Goal: Information Seeking & Learning: Learn about a topic

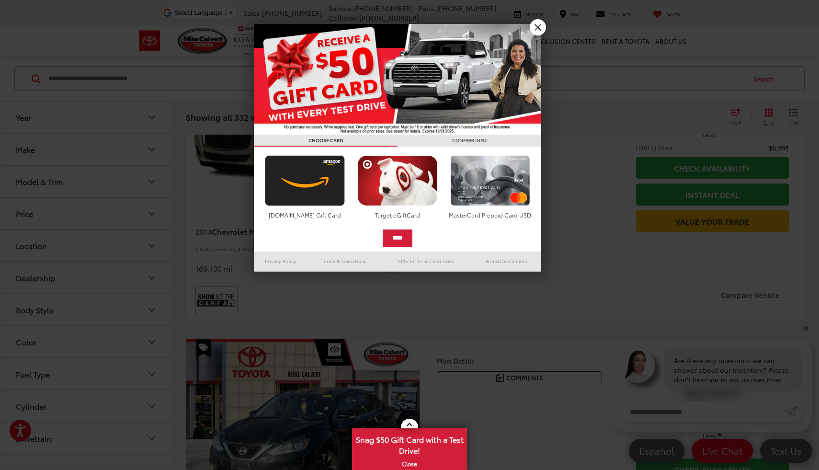
scroll to position [160, 0]
click at [542, 31] on link "X" at bounding box center [538, 27] width 16 height 16
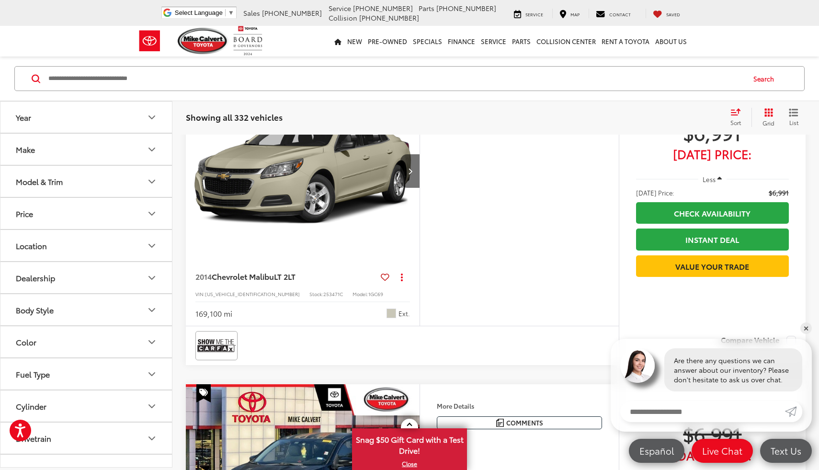
scroll to position [0, 0]
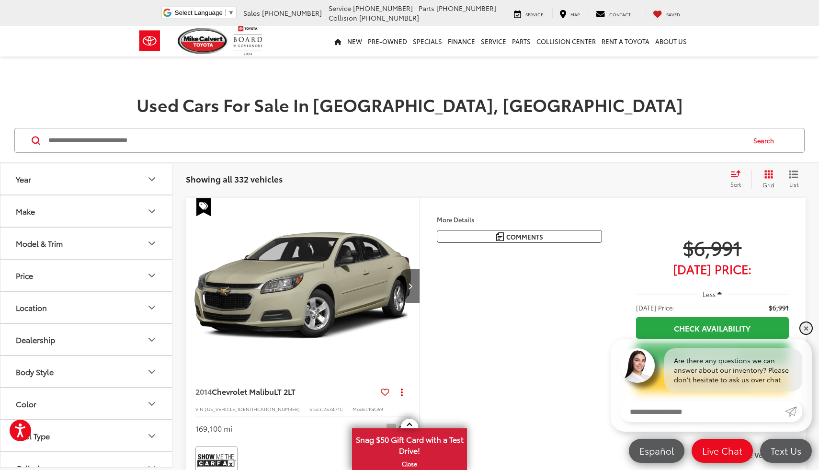
click at [803, 328] on link "✕" at bounding box center [805, 327] width 11 height 11
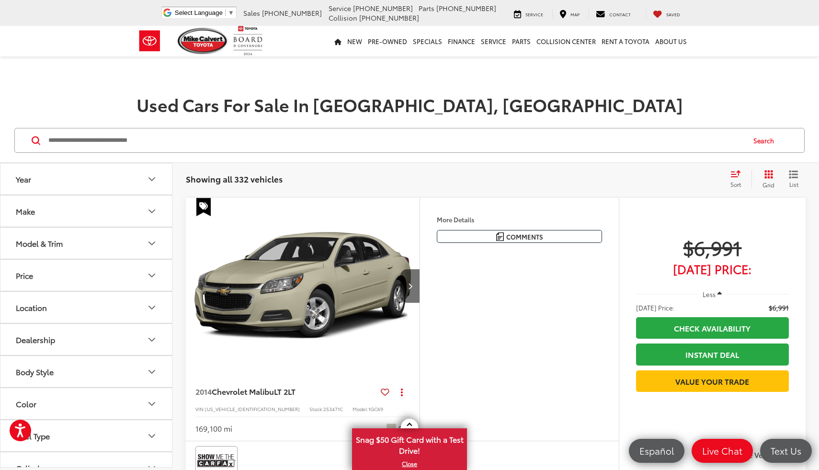
click at [741, 178] on div "Sort" at bounding box center [738, 179] width 26 height 19
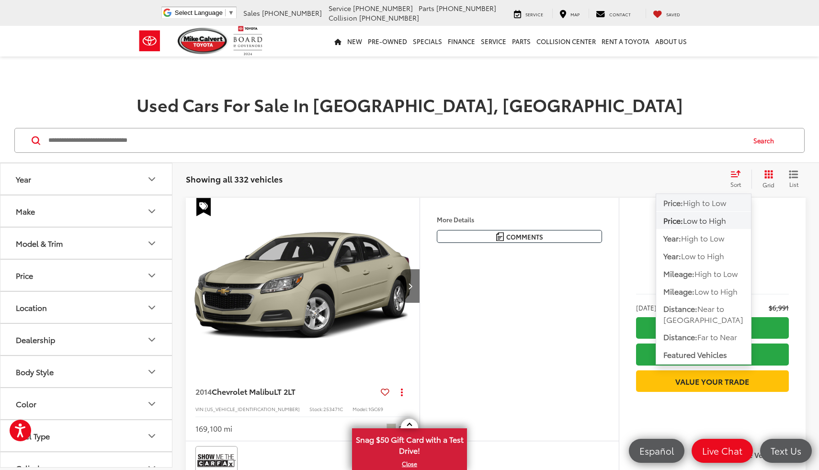
click at [714, 206] on span "High to Low" at bounding box center [704, 202] width 43 height 11
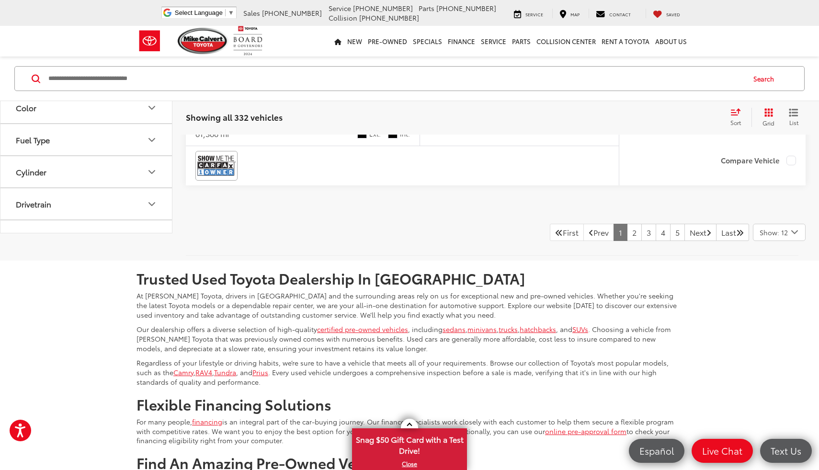
scroll to position [3670, 0]
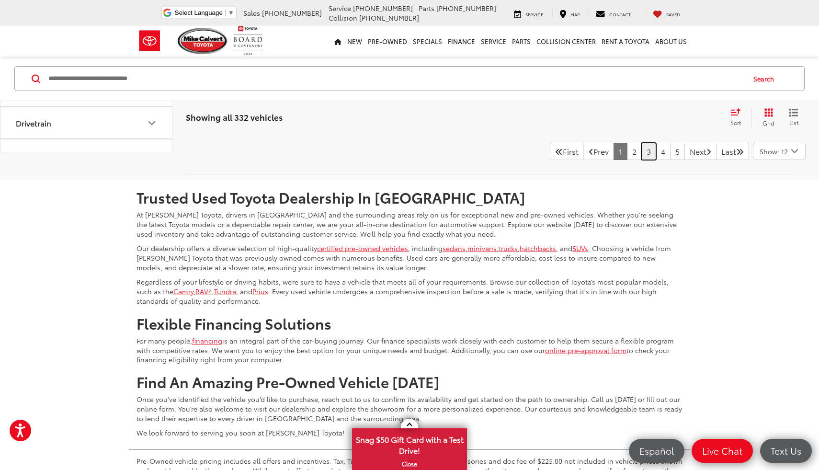
click at [641, 160] on link "3" at bounding box center [648, 151] width 15 height 17
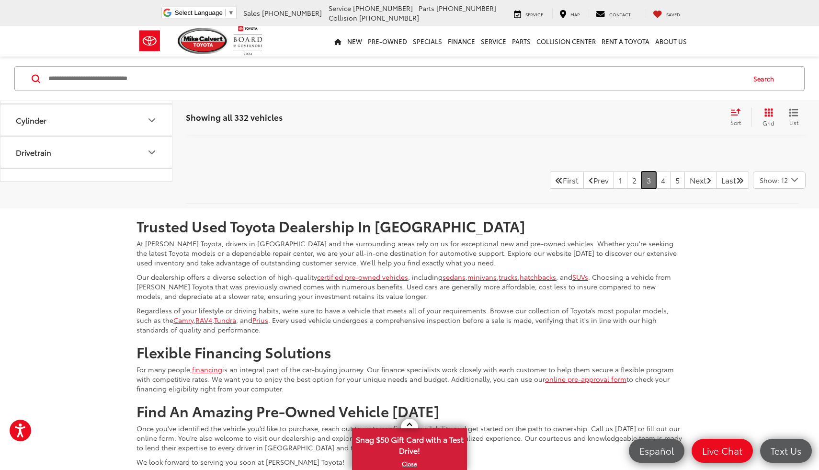
scroll to position [3651, 0]
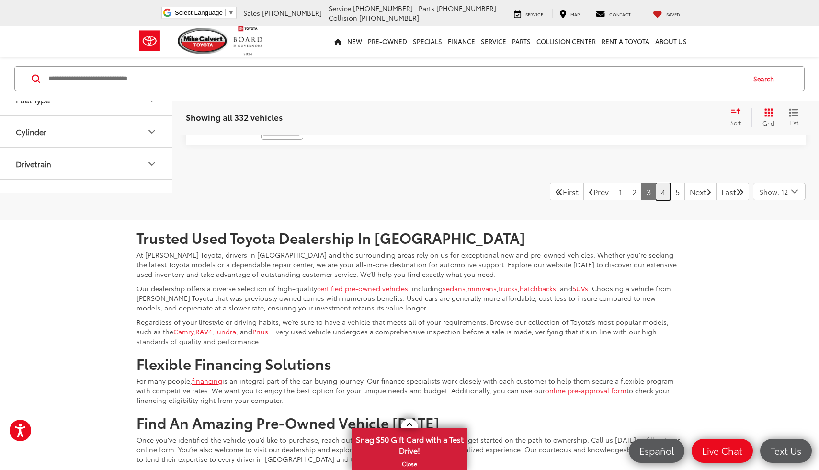
click at [656, 200] on link "4" at bounding box center [663, 191] width 15 height 17
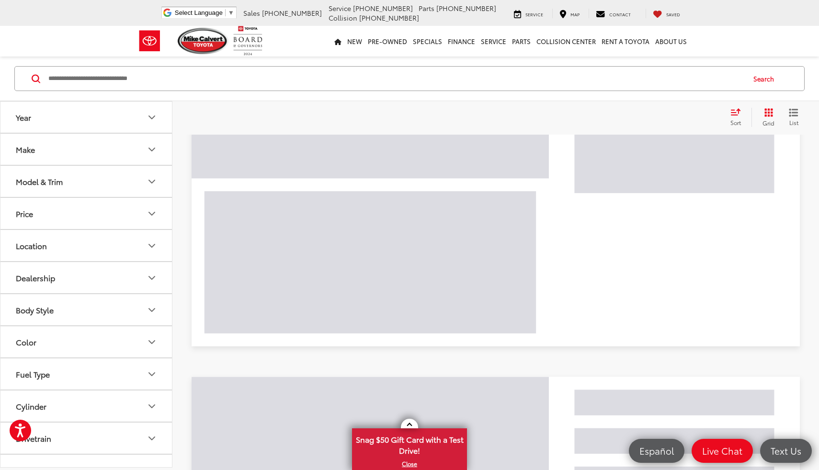
scroll to position [62, 0]
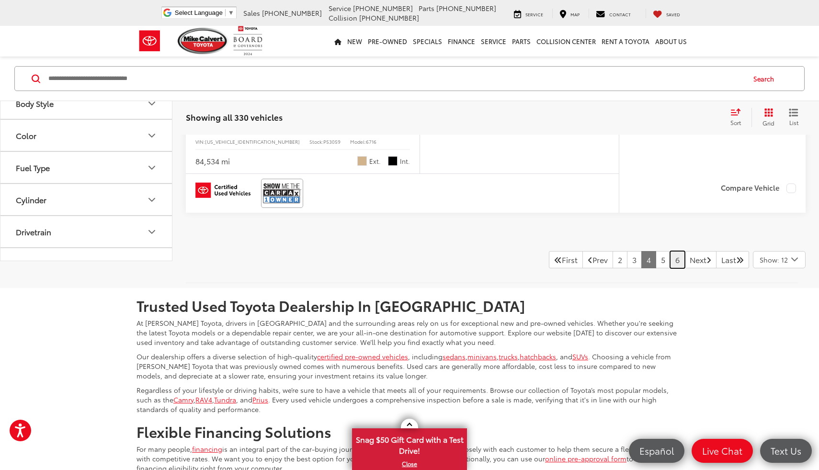
click at [670, 268] on link "6" at bounding box center [677, 259] width 15 height 17
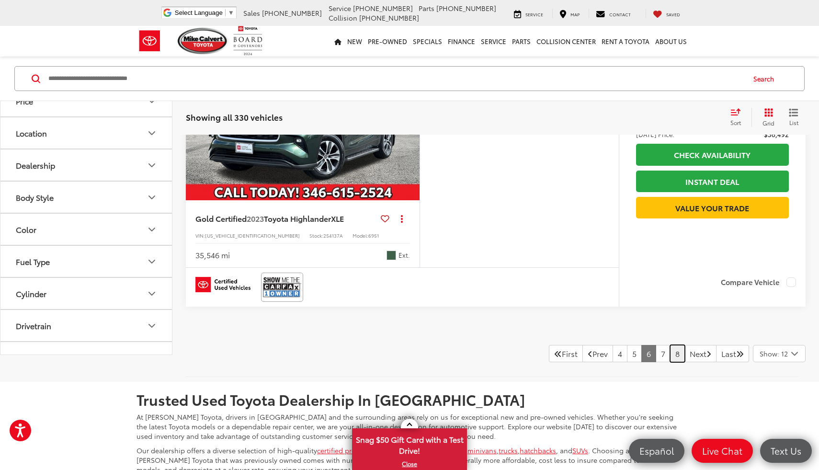
scroll to position [3614, 0]
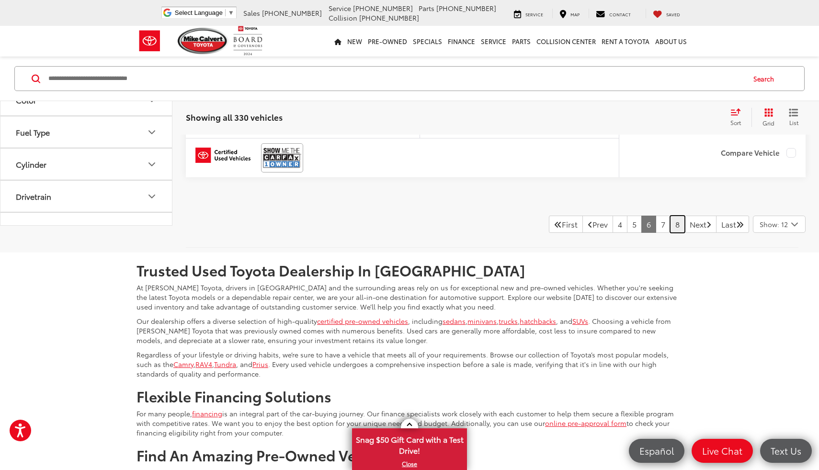
click at [670, 233] on link "8" at bounding box center [677, 223] width 15 height 17
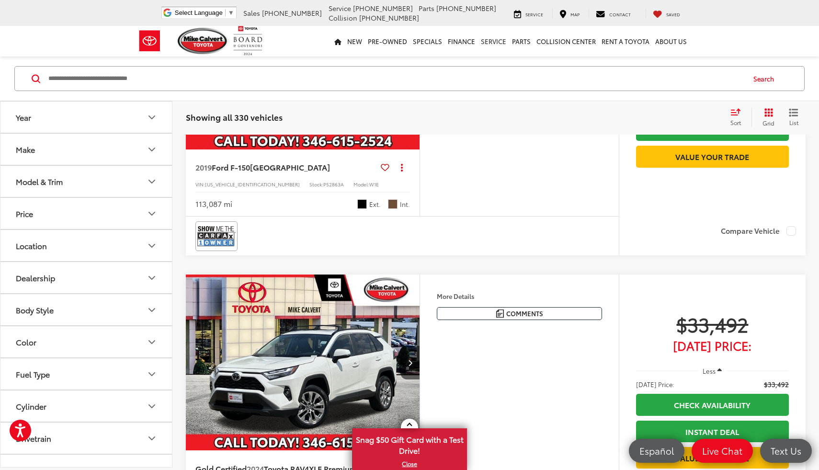
scroll to position [2031, 0]
